Goal: Information Seeking & Learning: Learn about a topic

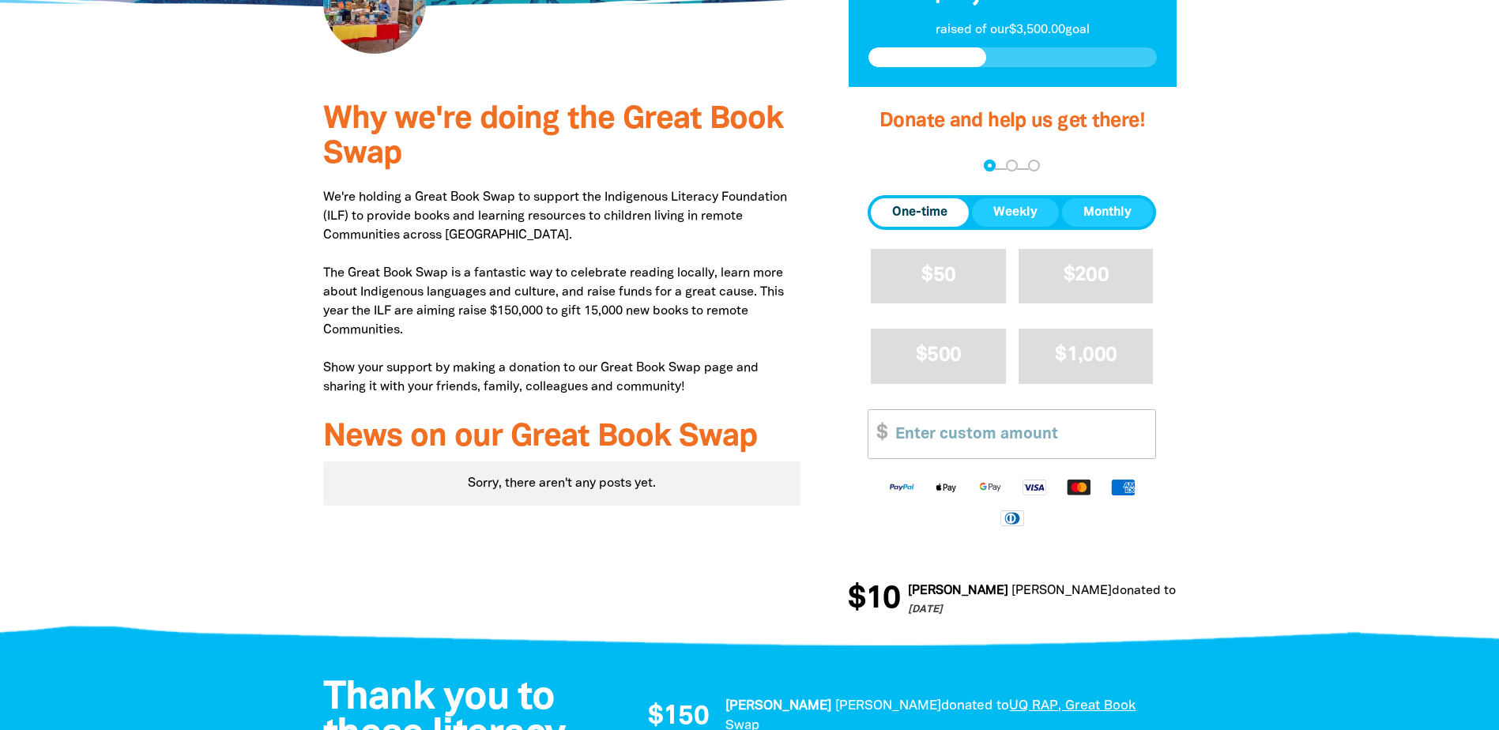
scroll to position [474, 0]
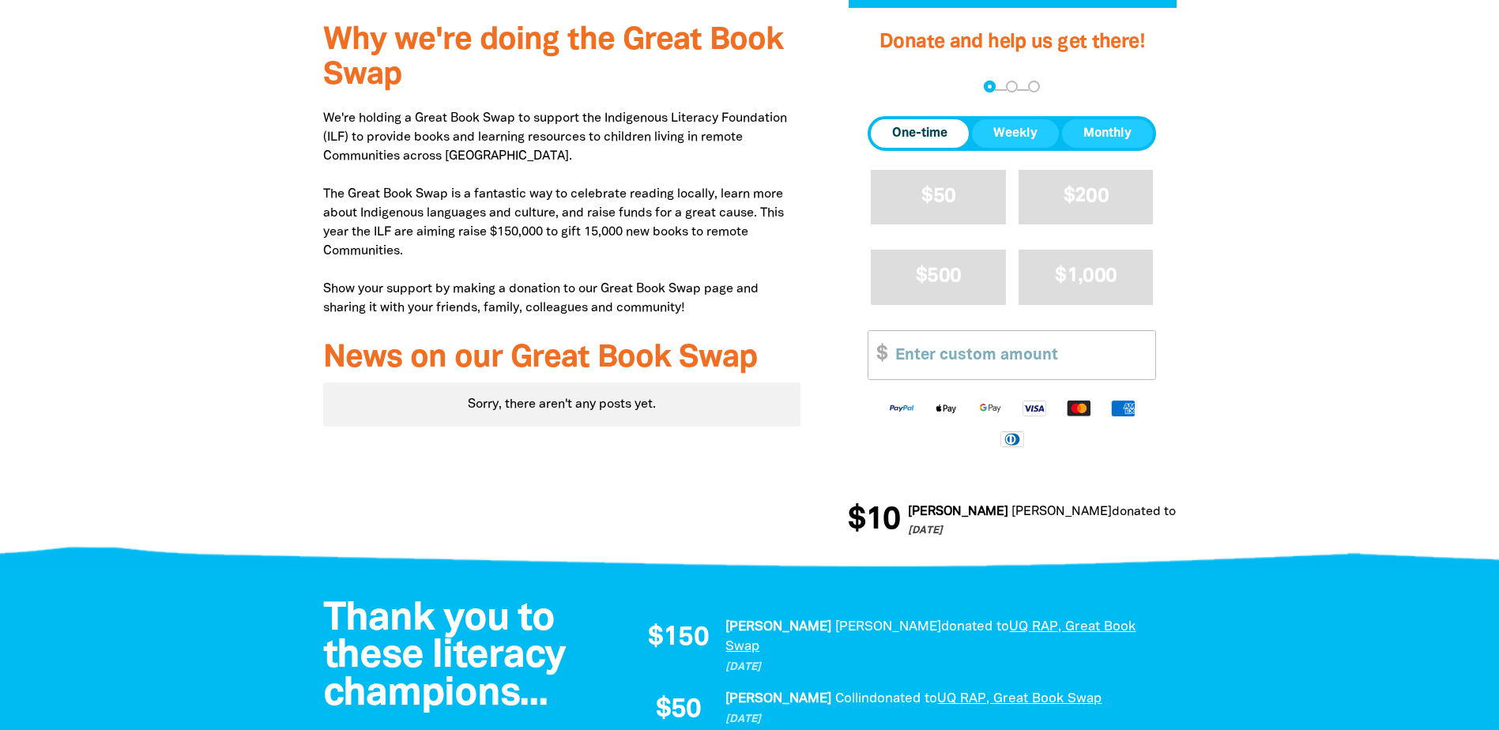
click at [547, 363] on h3 "News on our Great Book Swap" at bounding box center [562, 358] width 478 height 35
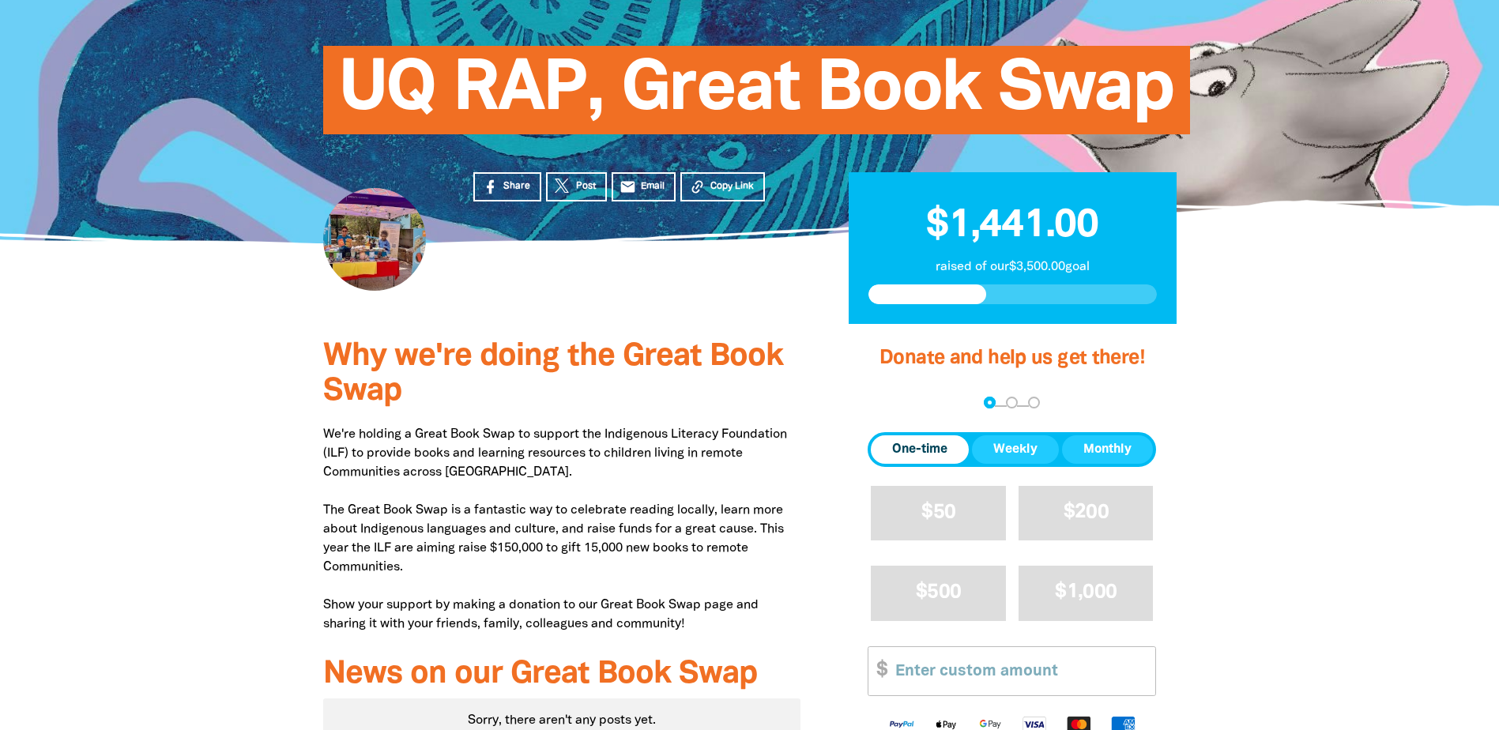
scroll to position [0, 0]
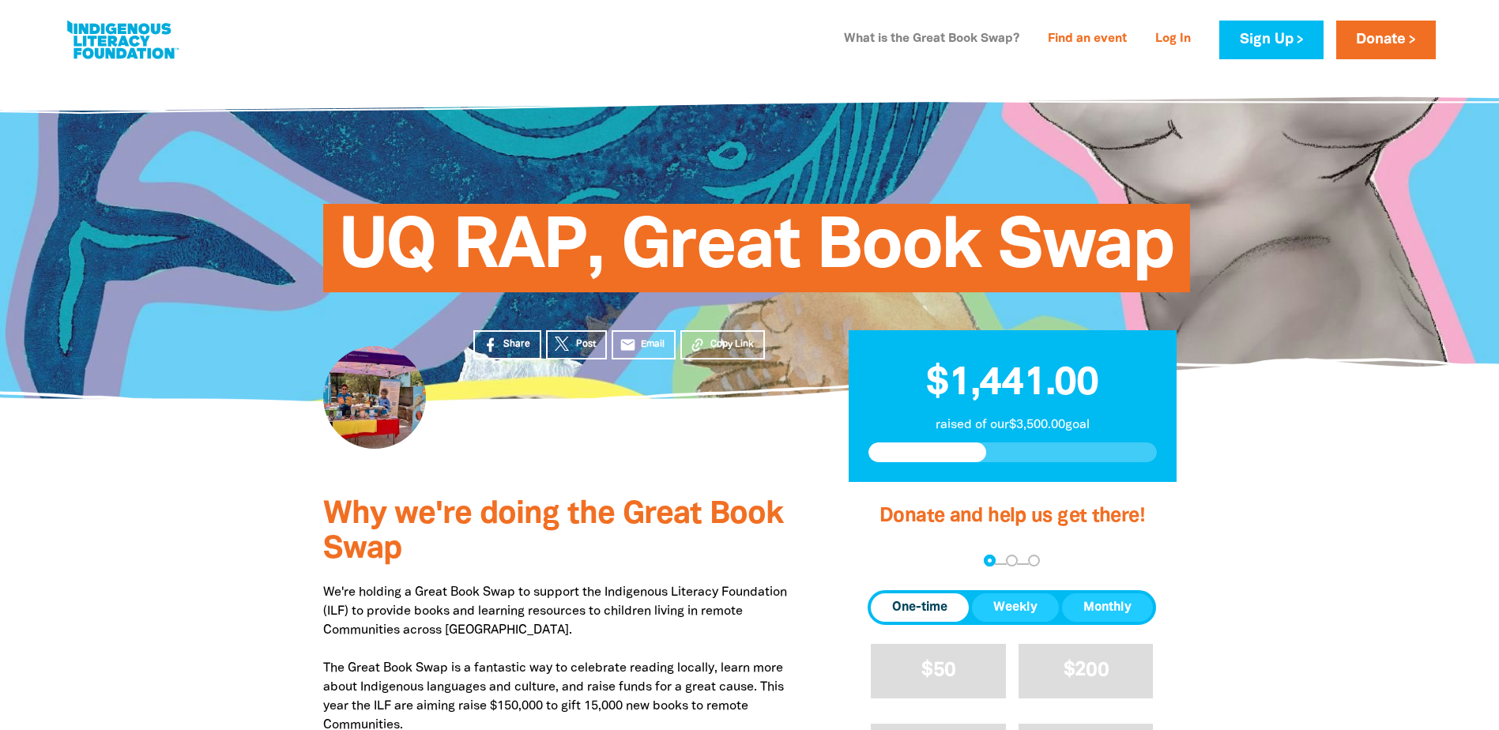
click at [875, 38] on link "What is the Great Book Swap?" at bounding box center [931, 39] width 194 height 25
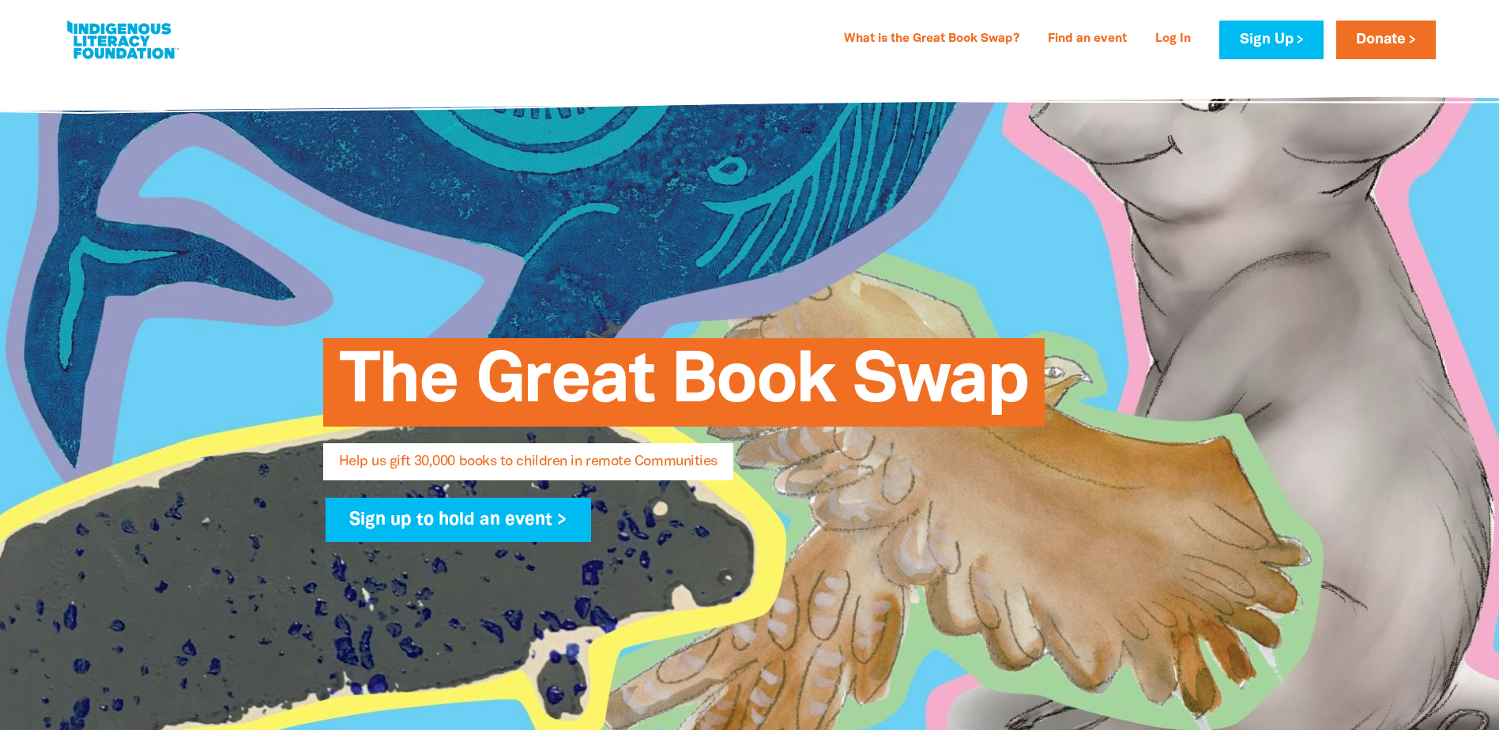
select select "AU"
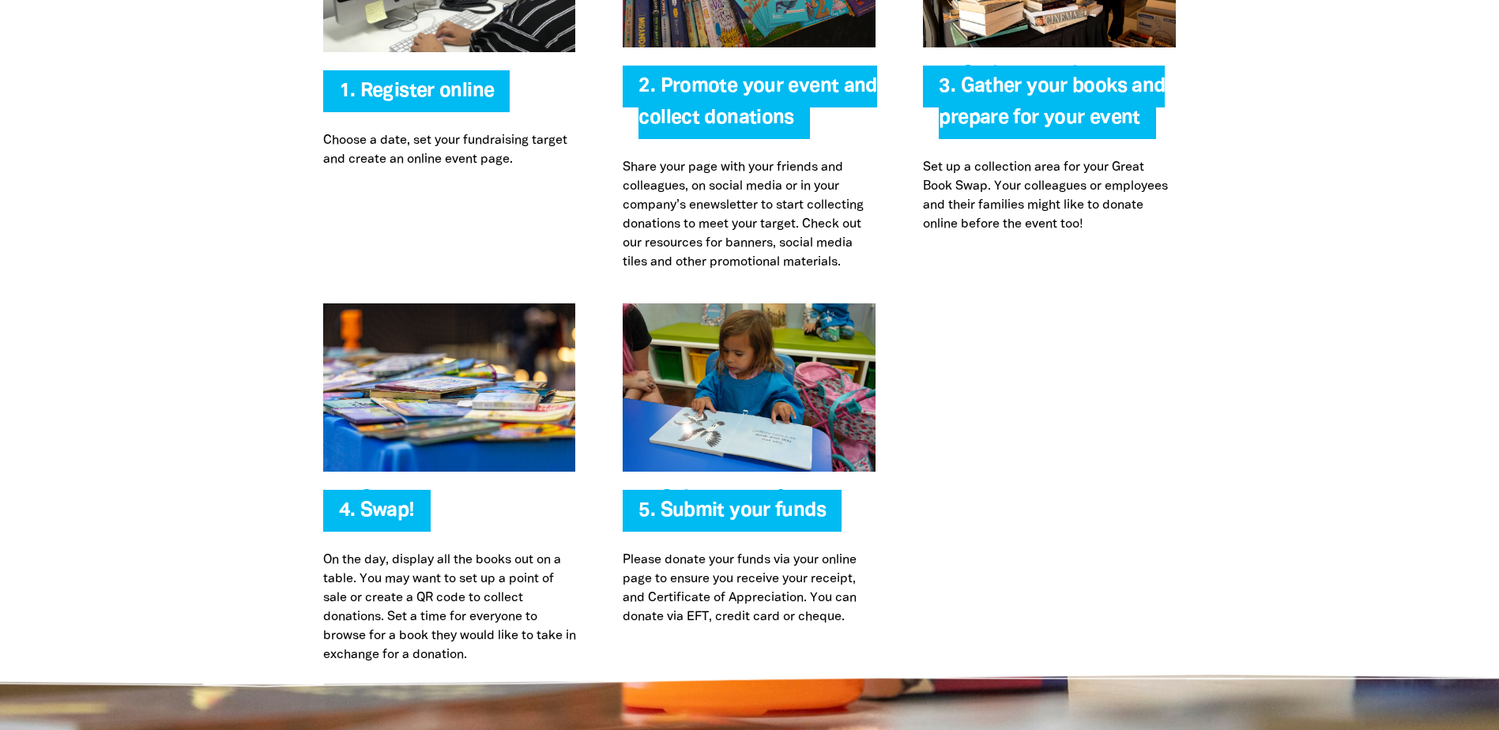
scroll to position [3527, 0]
